Goal: Navigation & Orientation: Find specific page/section

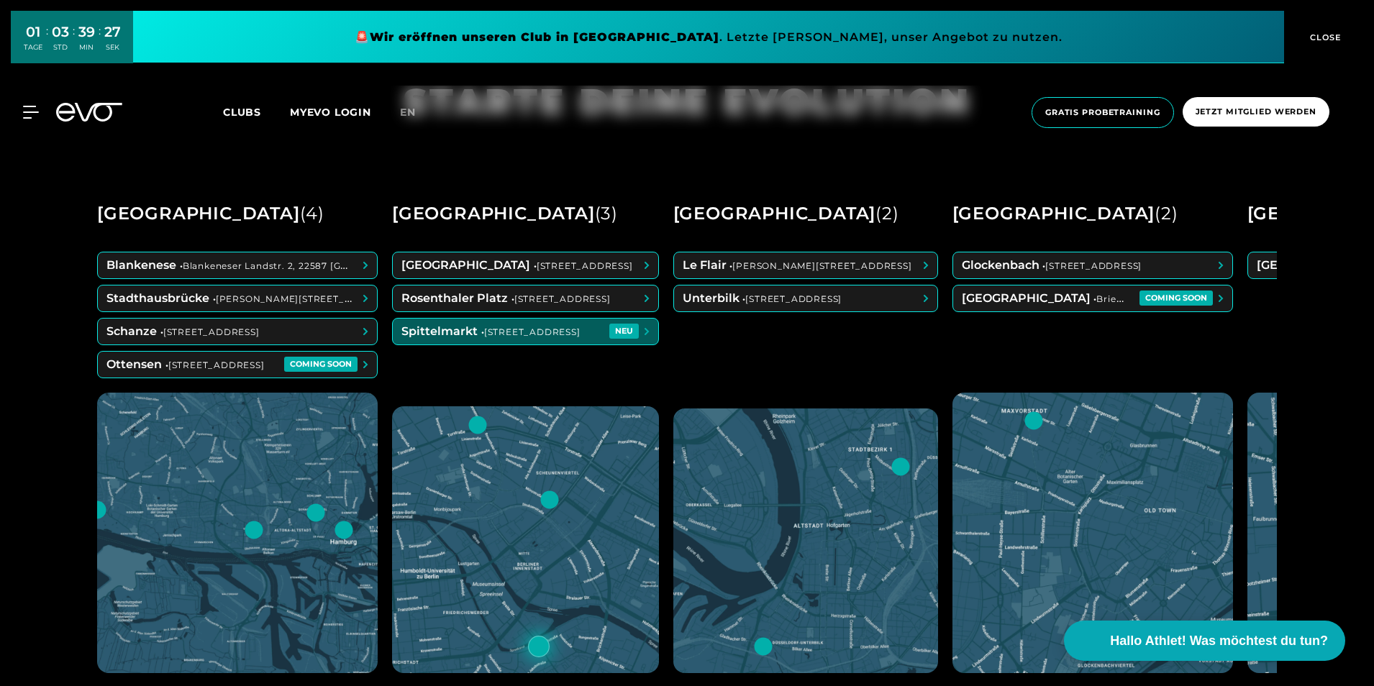
scroll to position [720, 0]
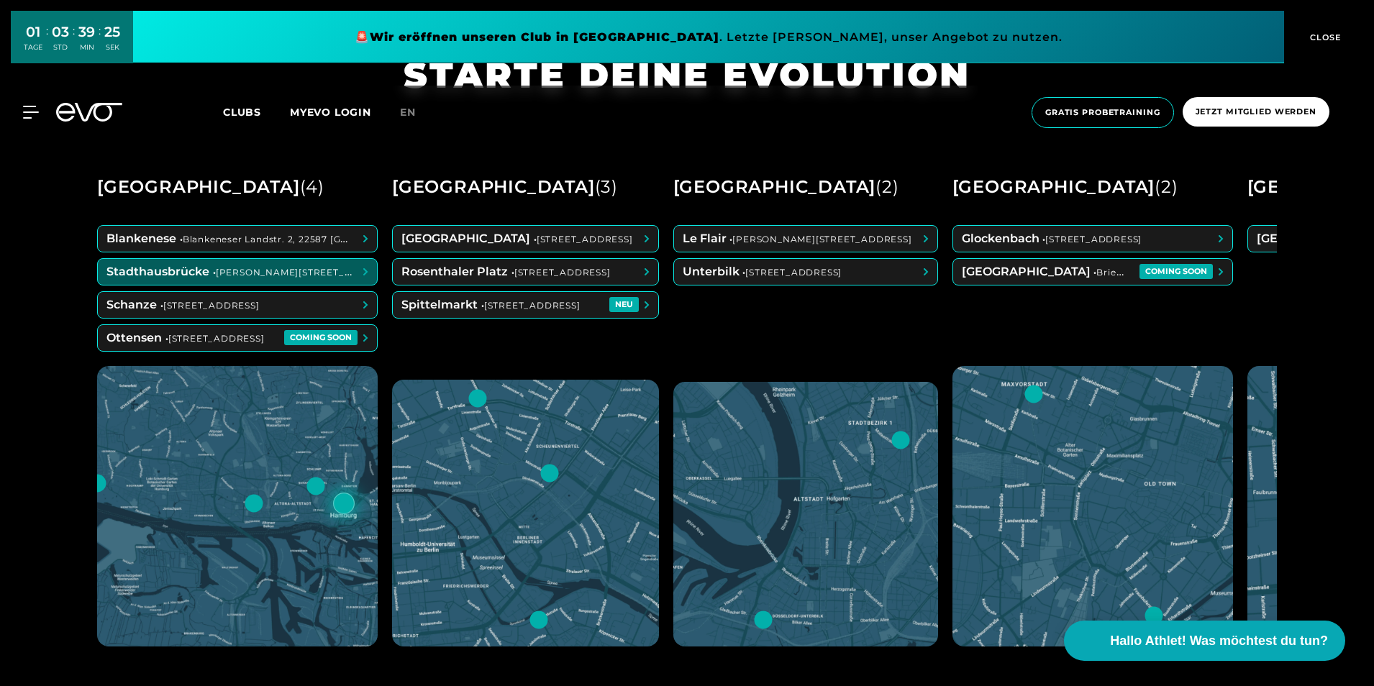
click at [214, 265] on span at bounding box center [237, 272] width 279 height 26
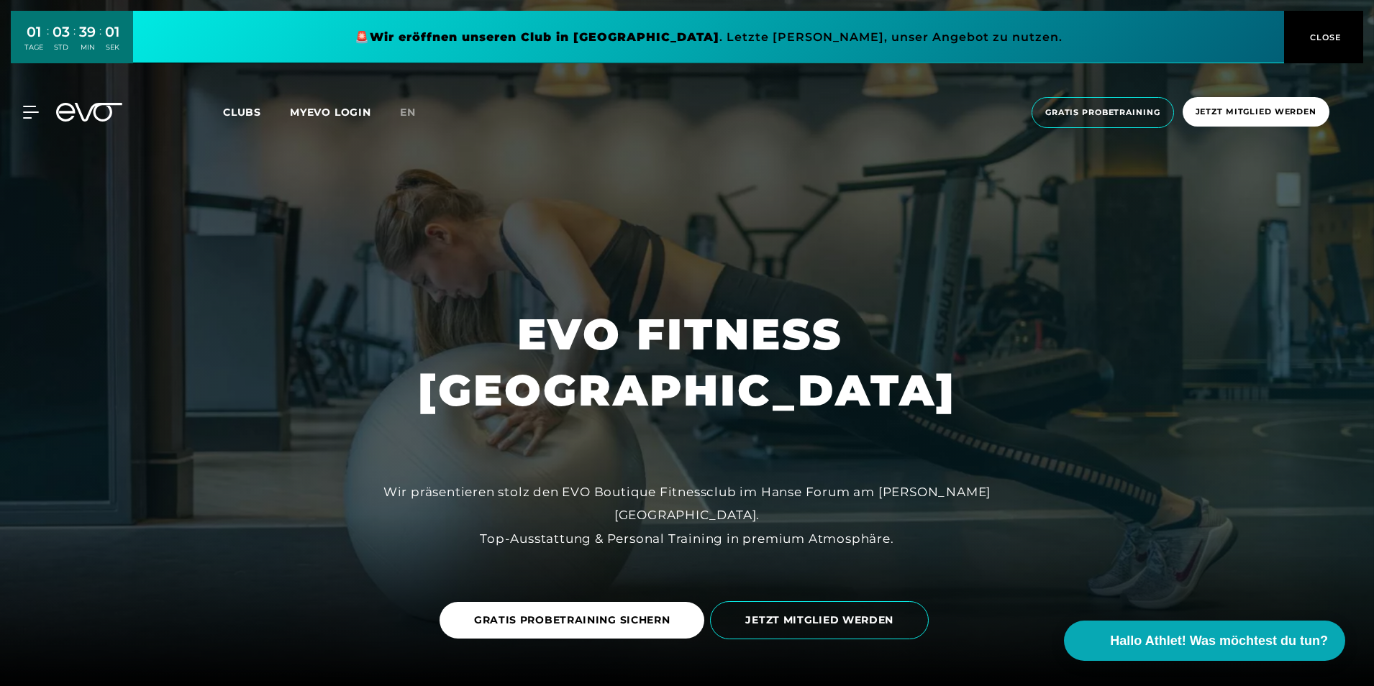
click at [1310, 40] on span "CLOSE" at bounding box center [1324, 37] width 35 height 13
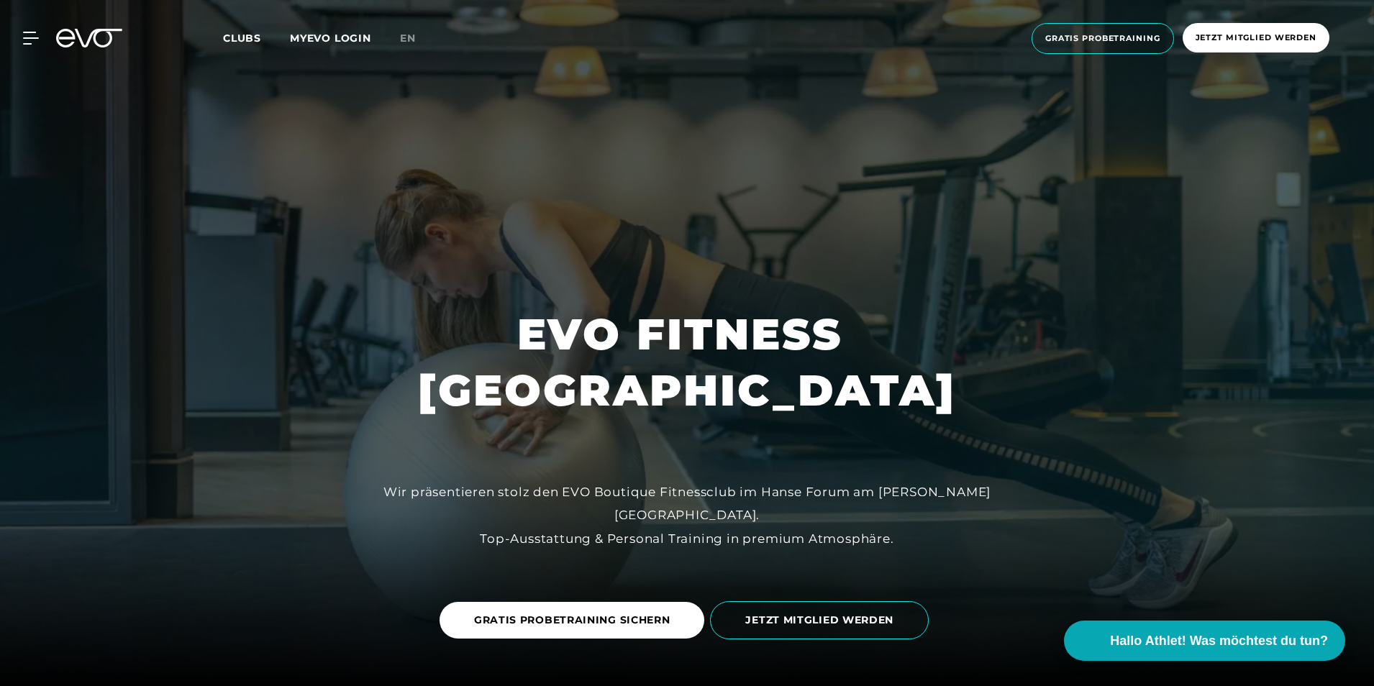
click at [239, 44] on span "Clubs" at bounding box center [242, 38] width 38 height 13
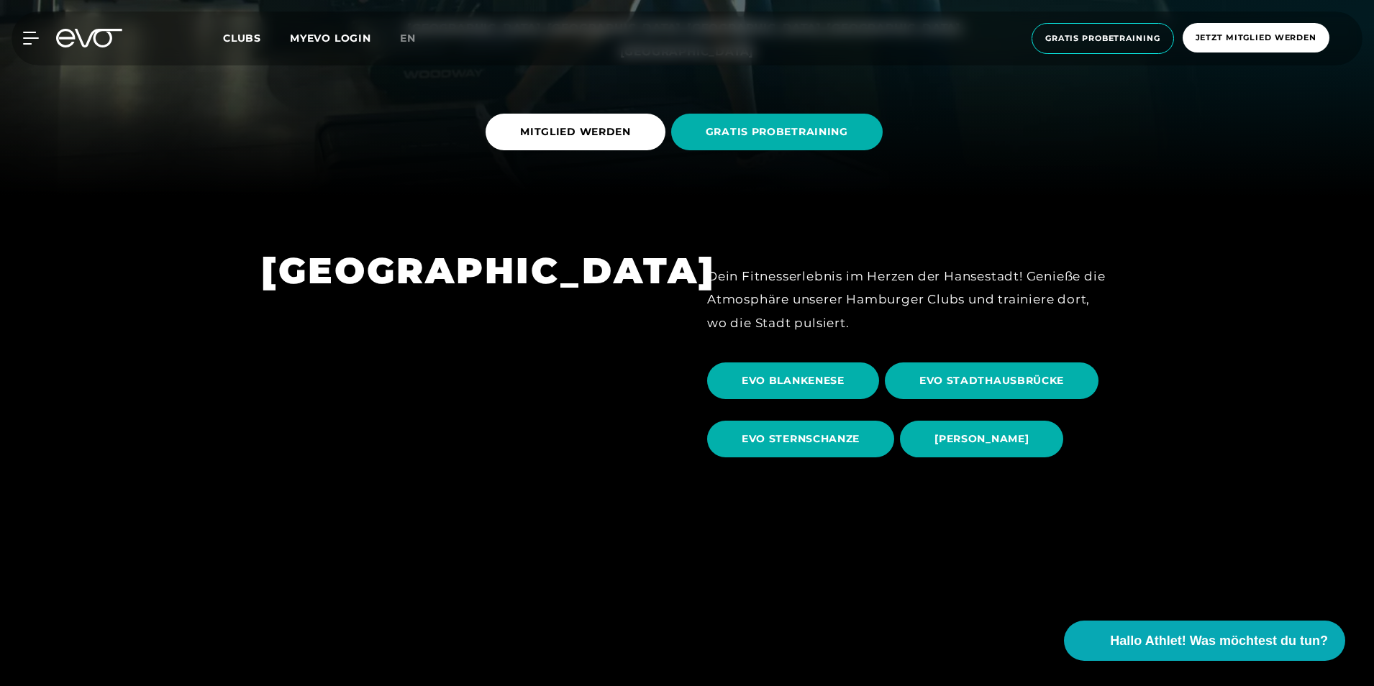
scroll to position [504, 0]
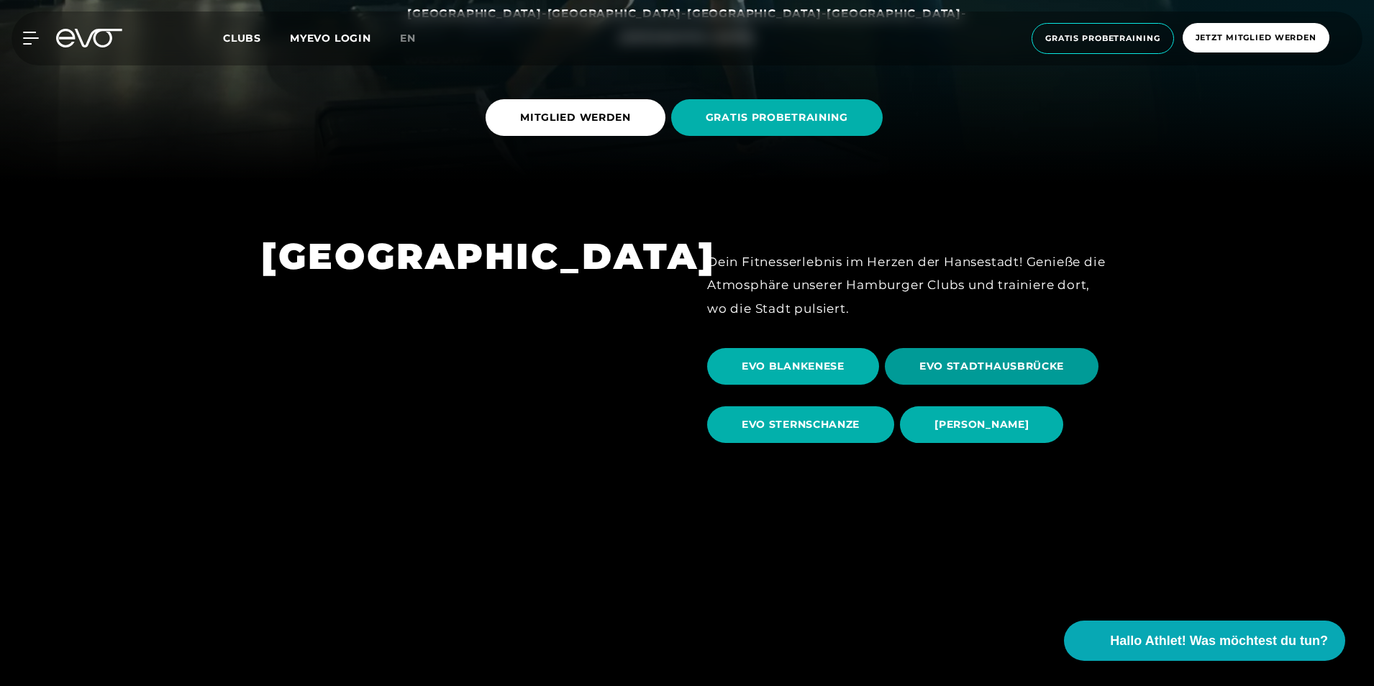
click at [966, 354] on span "EVO STADTHAUSBRÜCKE" at bounding box center [992, 366] width 214 height 37
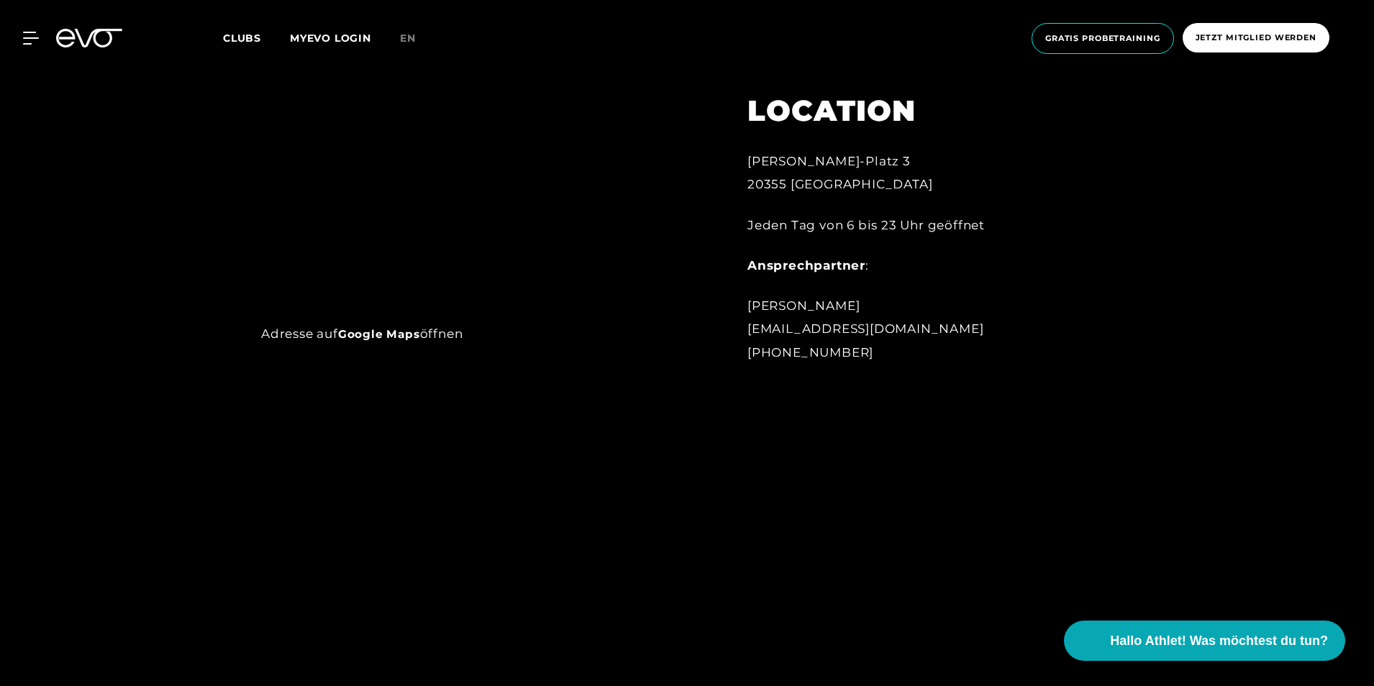
scroll to position [1007, 0]
